Goal: Information Seeking & Learning: Understand process/instructions

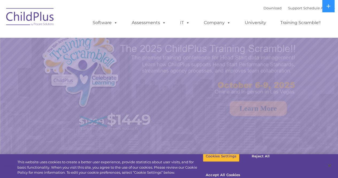
select select "MEDIUM"
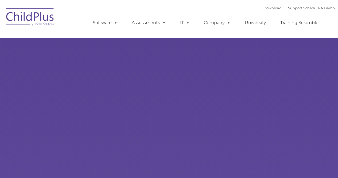
type input ""
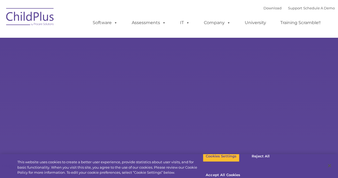
select select "MEDIUM"
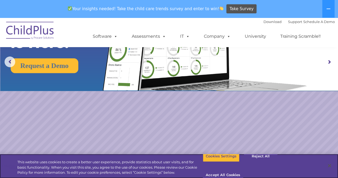
scroll to position [62, 0]
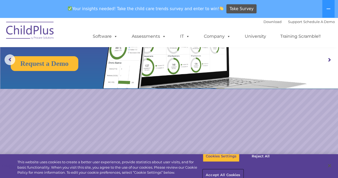
click at [243, 169] on button "Accept All Cookies" at bounding box center [223, 174] width 40 height 11
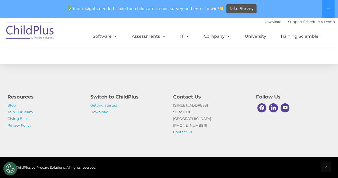
scroll to position [634, 0]
click at [100, 106] on link "Getting Started" at bounding box center [103, 105] width 27 height 4
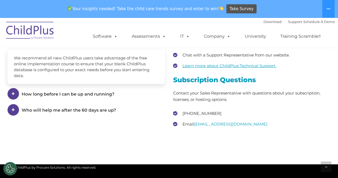
scroll to position [767, 0]
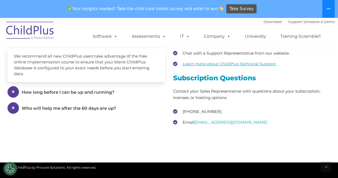
click at [328, 14] on button at bounding box center [328, 9] width 12 height 18
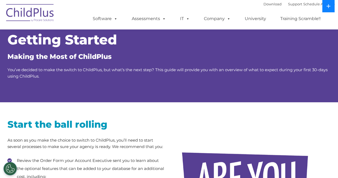
scroll to position [0, 0]
